Goal: Task Accomplishment & Management: Use online tool/utility

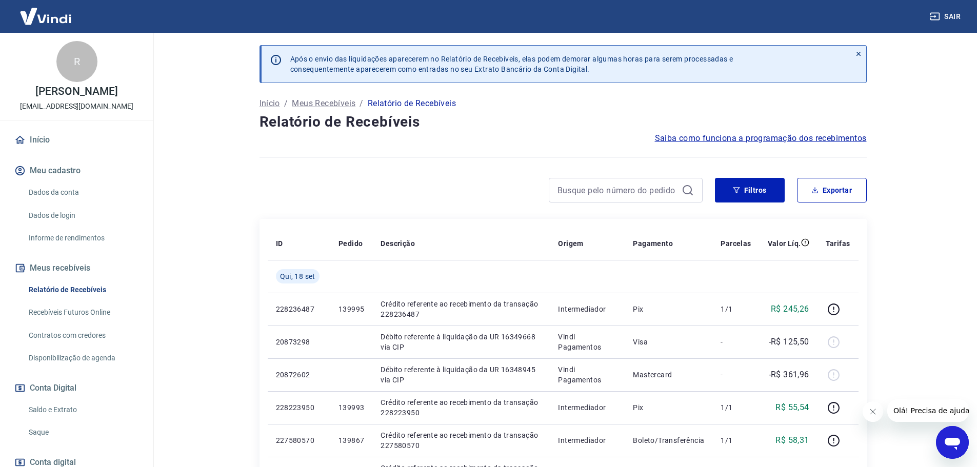
click at [39, 151] on link "Início" at bounding box center [76, 140] width 129 height 23
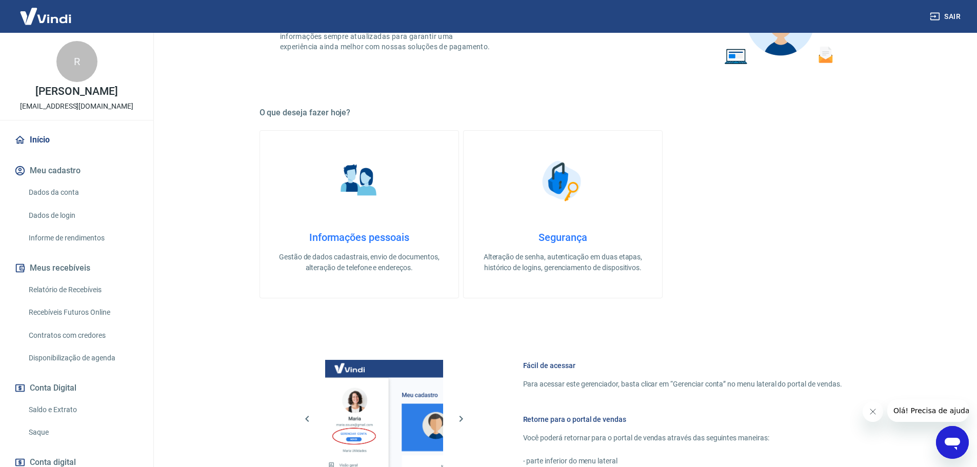
scroll to position [308, 0]
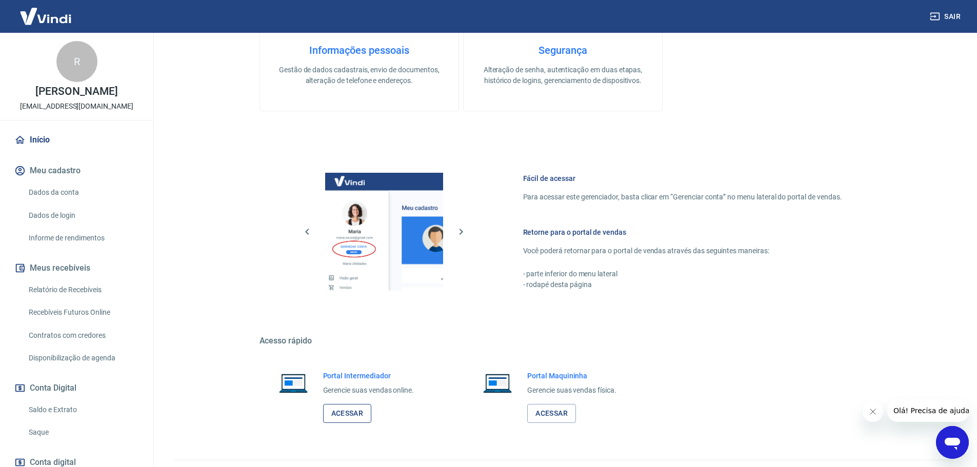
click at [332, 414] on link "Acessar" at bounding box center [347, 413] width 49 height 19
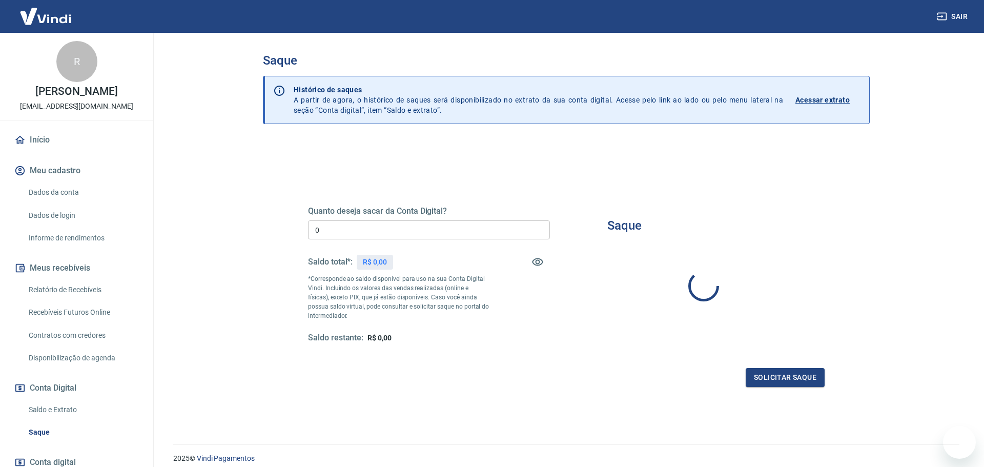
type input "R$ 0,00"
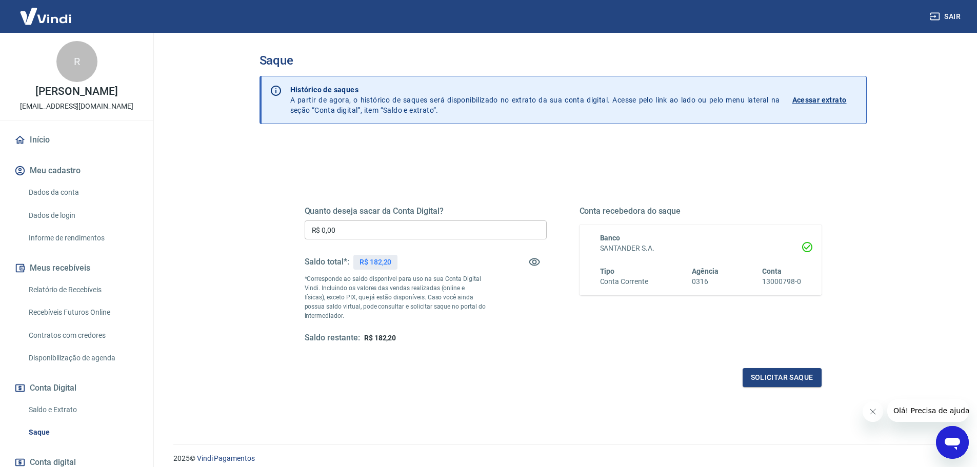
click at [62, 296] on link "Relatório de Recebíveis" at bounding box center [83, 289] width 116 height 21
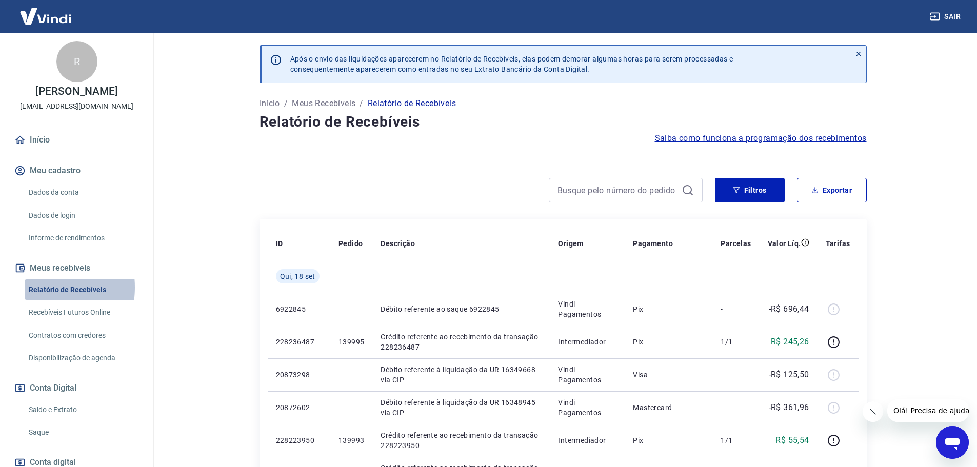
click at [34, 298] on link "Relatório de Recebíveis" at bounding box center [83, 289] width 116 height 21
